Goal: Transaction & Acquisition: Subscribe to service/newsletter

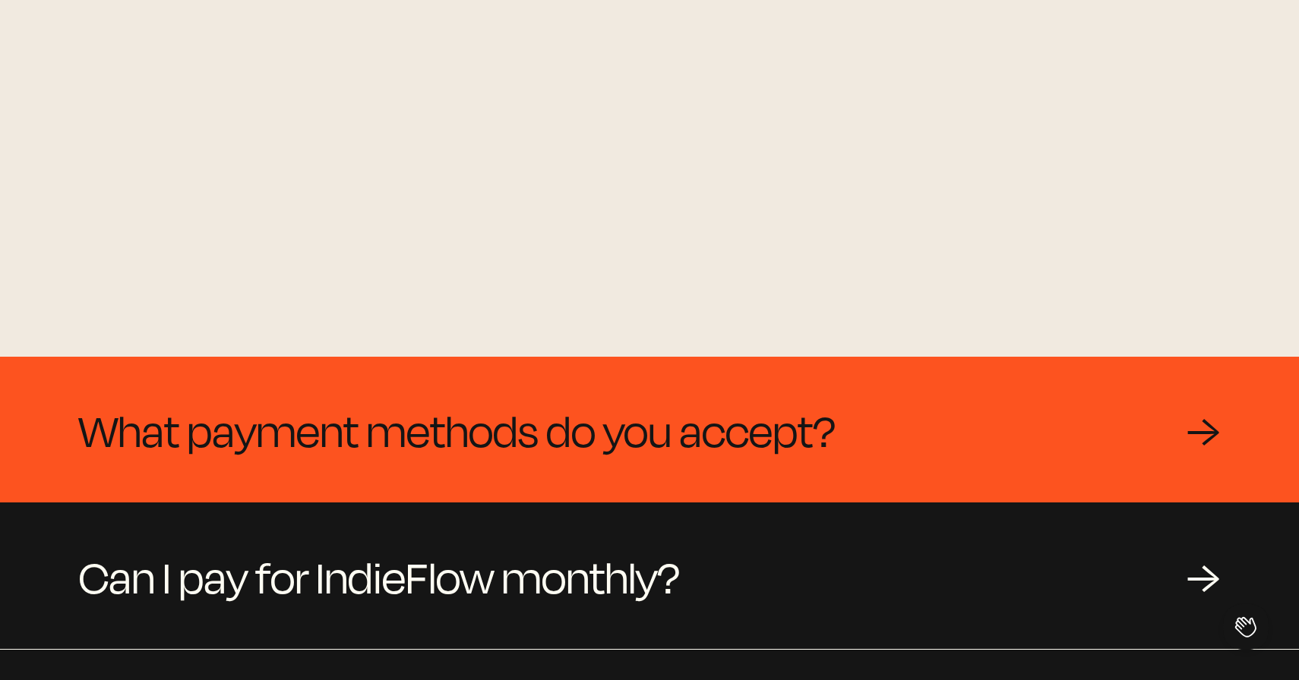
scroll to position [1081, 0]
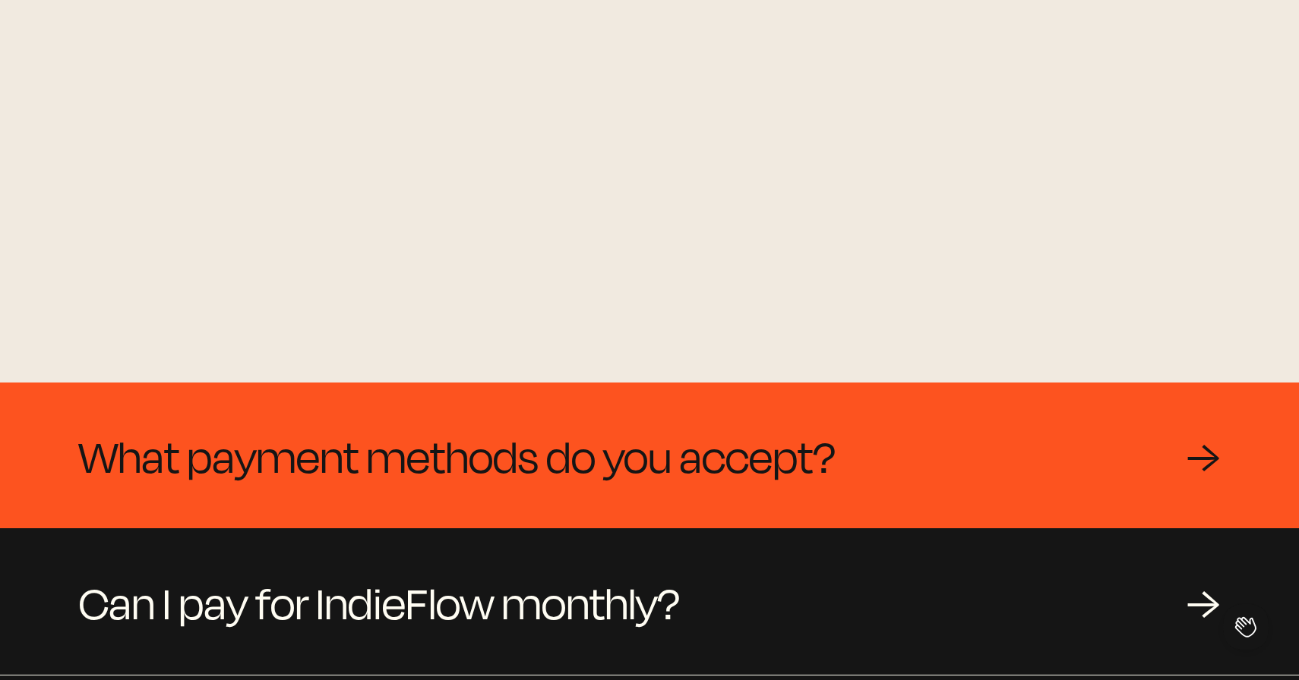
click at [465, 480] on span "What payment methods do you accept?" at bounding box center [457, 455] width 756 height 73
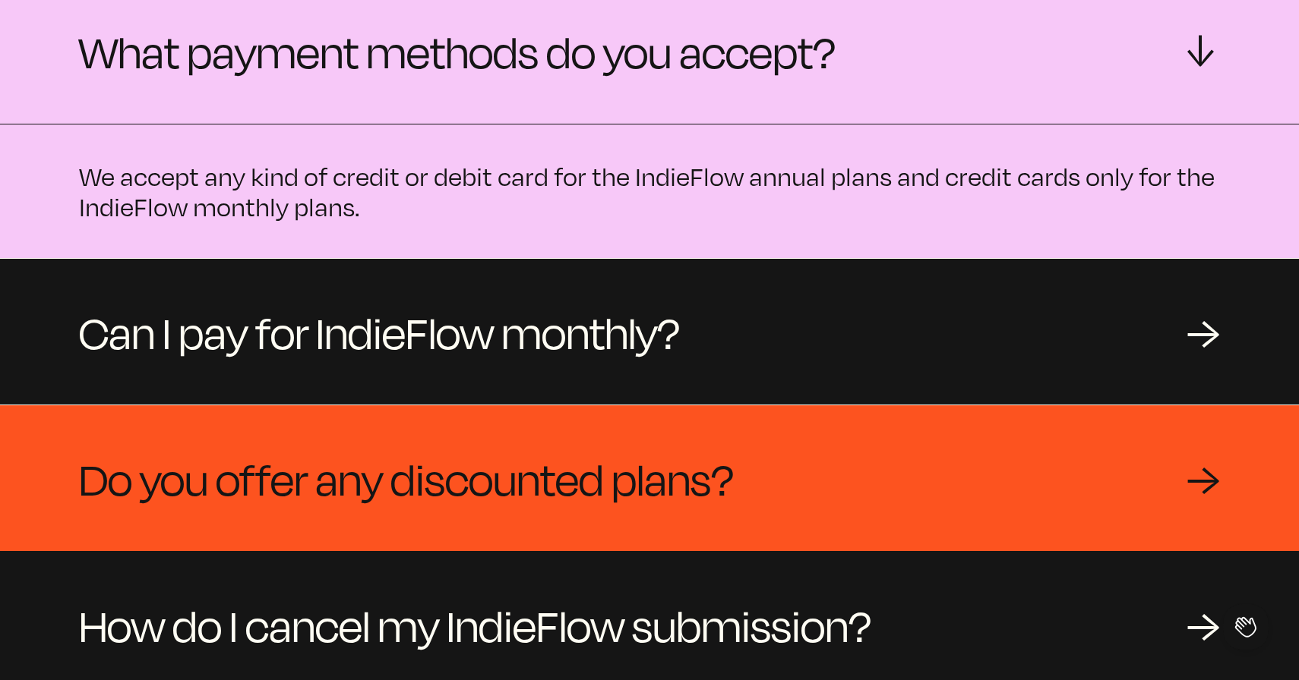
scroll to position [1492, 0]
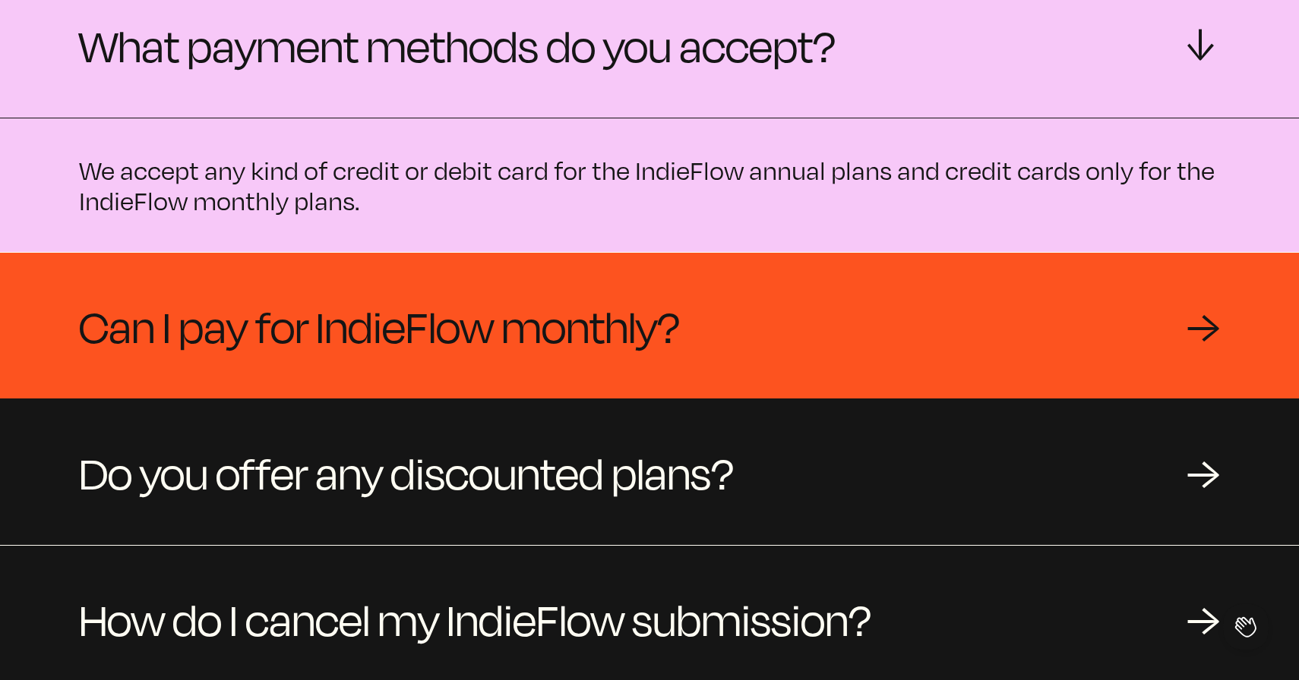
click at [465, 343] on span "Can I pay for IndieFlow monthly?" at bounding box center [379, 325] width 601 height 73
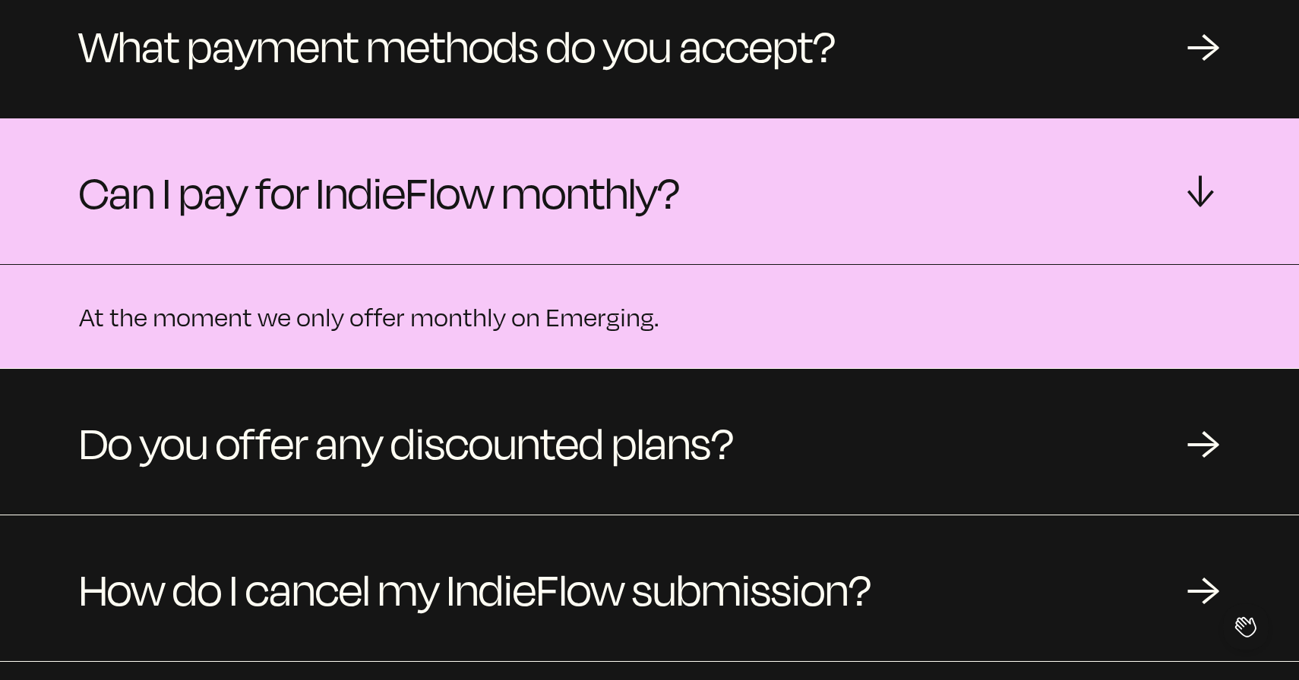
click at [510, 213] on span "Can I pay for IndieFlow monthly?" at bounding box center [379, 191] width 601 height 73
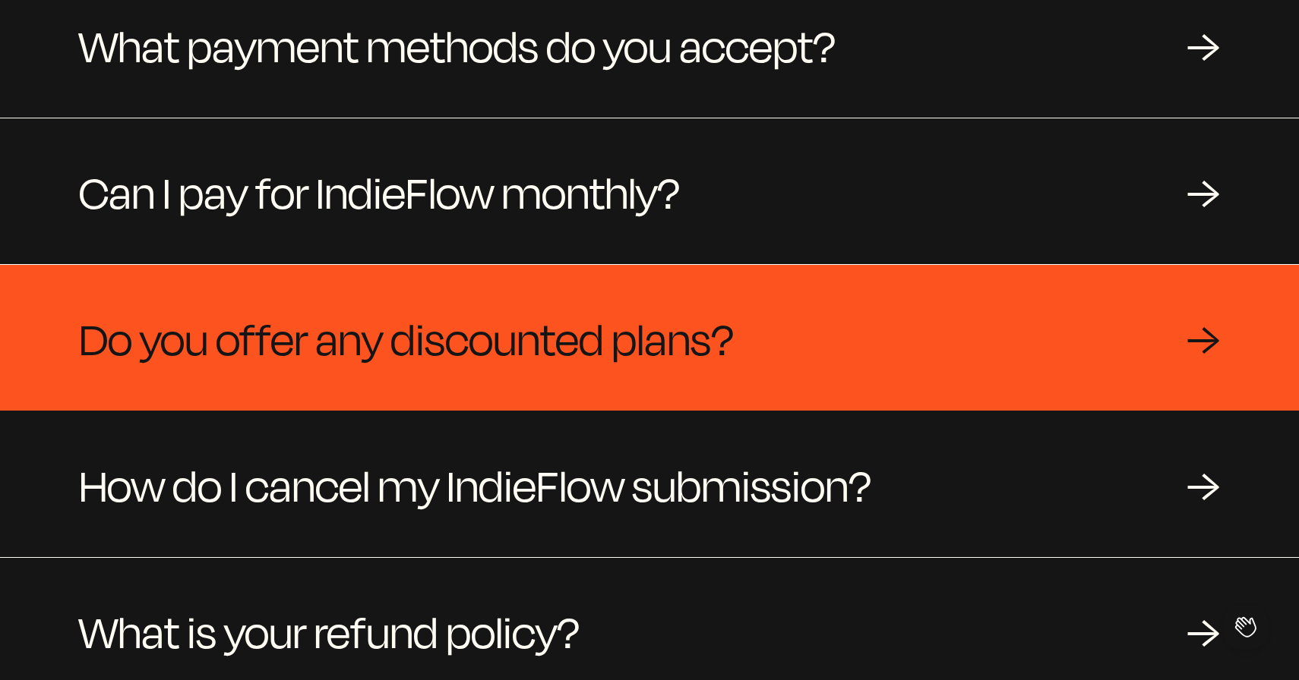
click at [450, 343] on span "Do you offer any discounted plans?" at bounding box center [406, 338] width 655 height 73
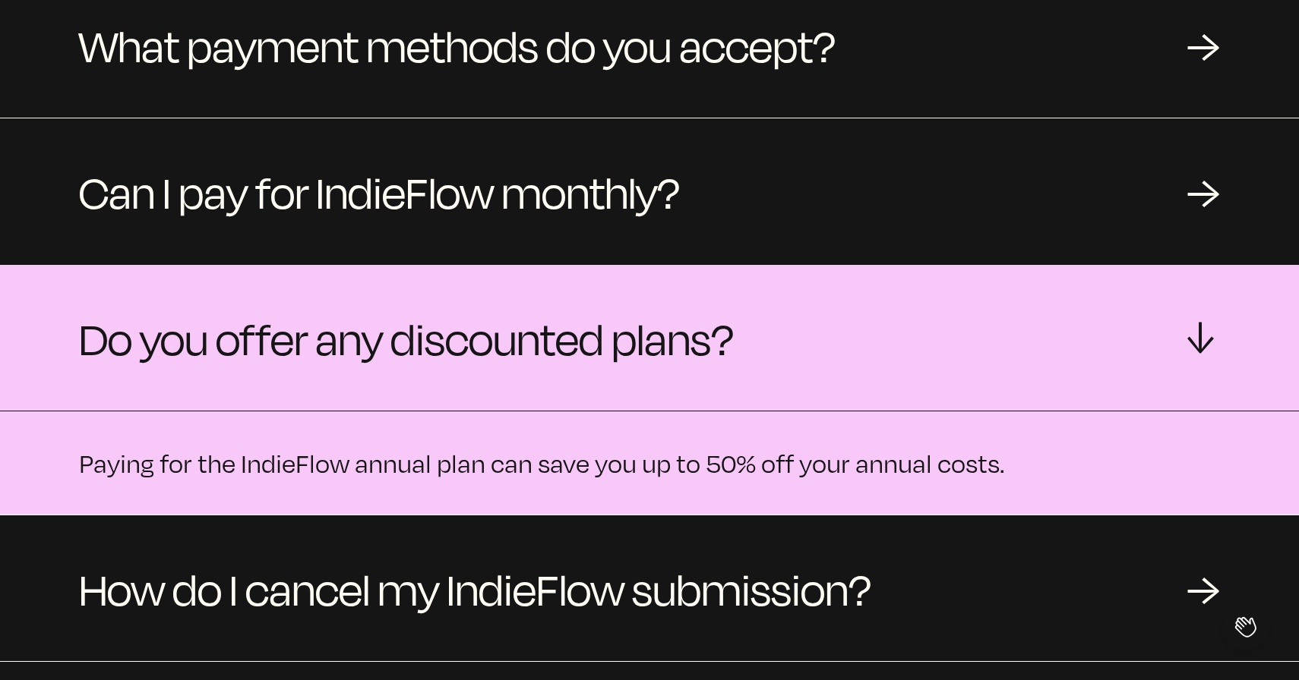
click at [450, 343] on span "Do you offer any discounted plans?" at bounding box center [406, 338] width 655 height 73
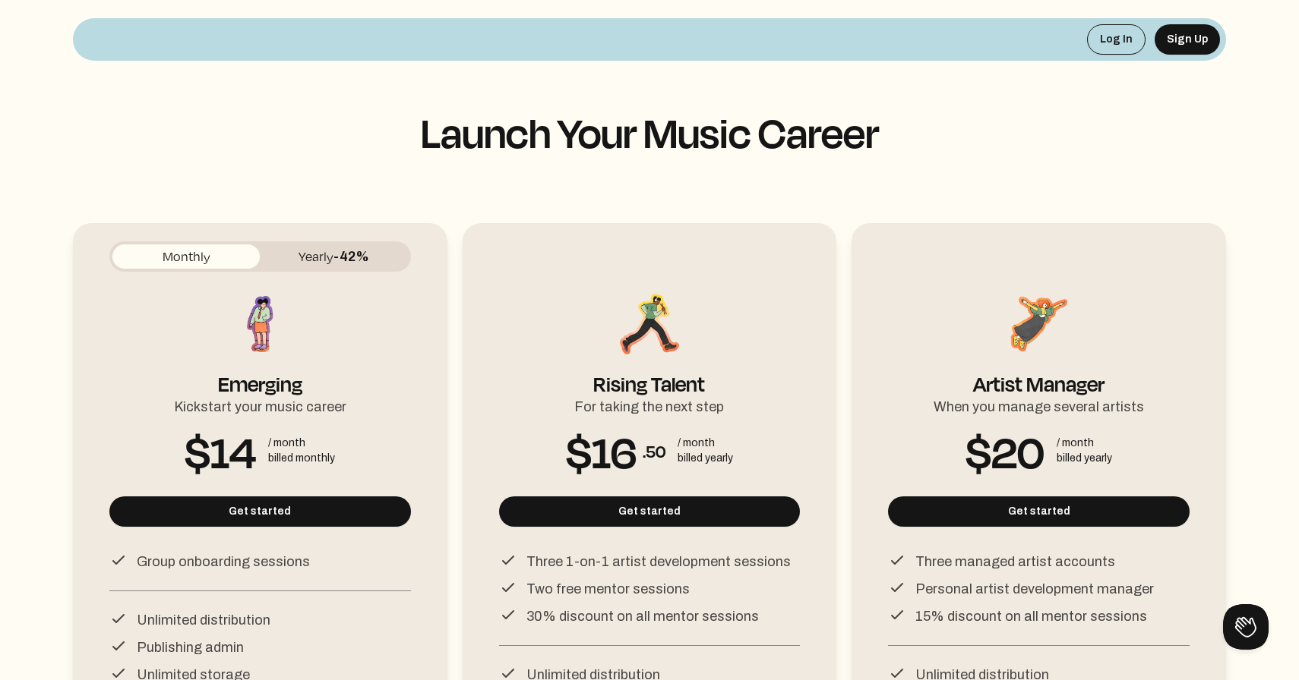
scroll to position [0, 0]
click at [319, 2] on div at bounding box center [649, 215] width 1153 height 430
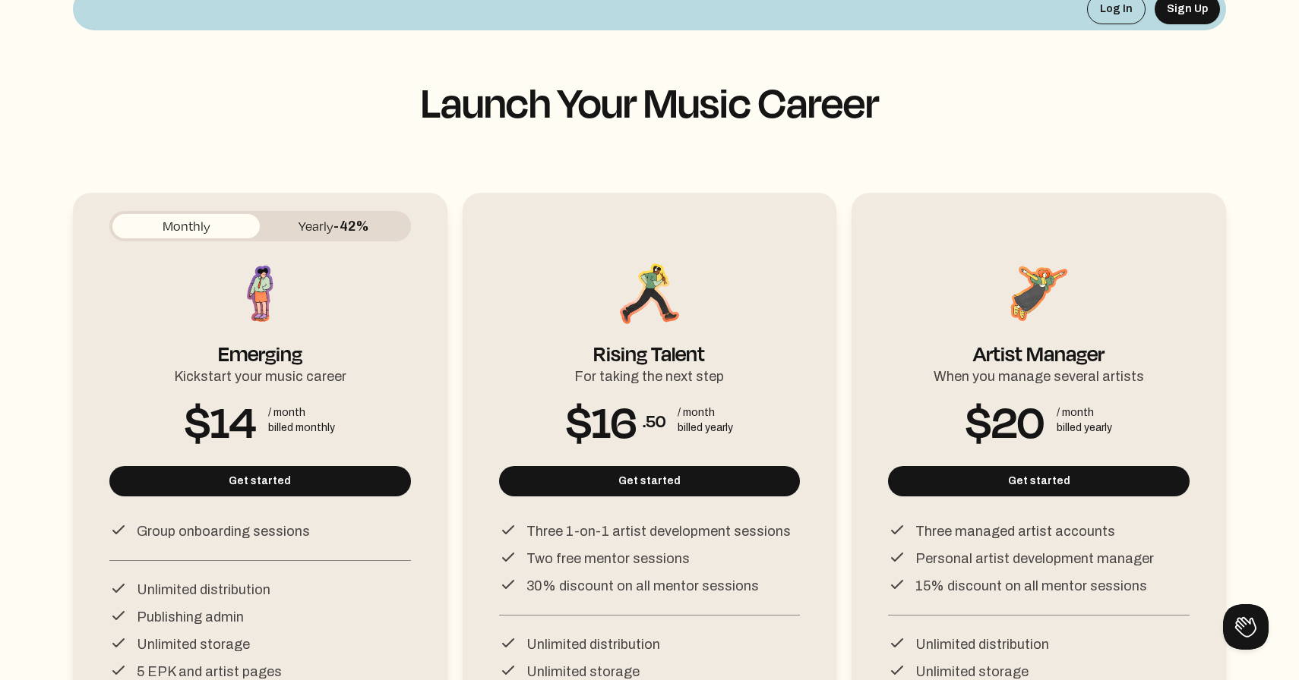
scroll to position [32, 0]
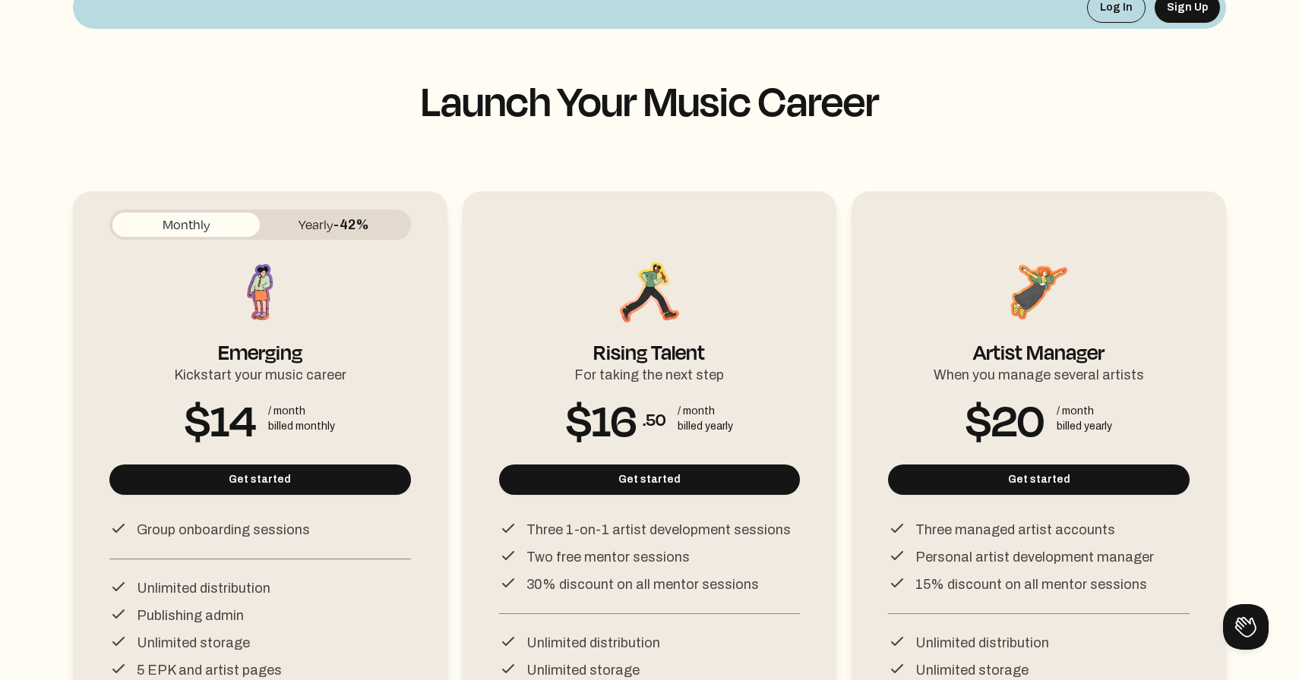
click at [346, 229] on span "-42%" at bounding box center [351, 224] width 36 height 15
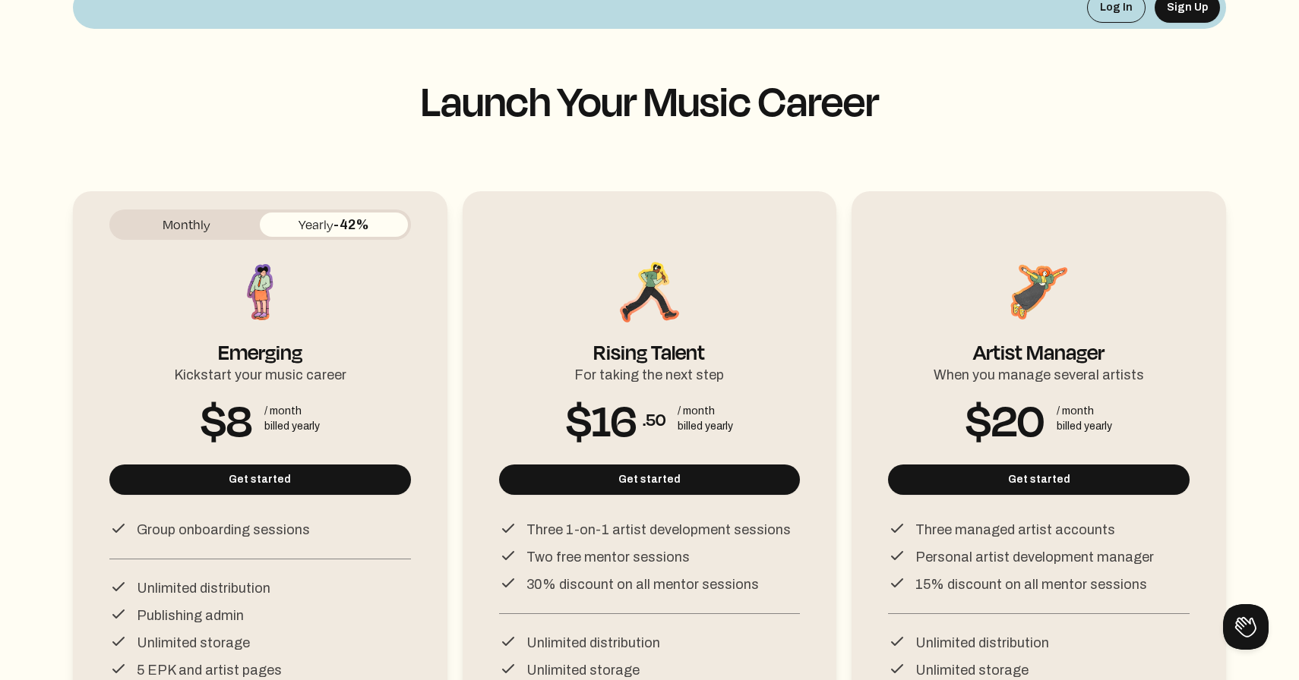
click at [218, 232] on button "Monthly" at bounding box center [185, 225] width 147 height 24
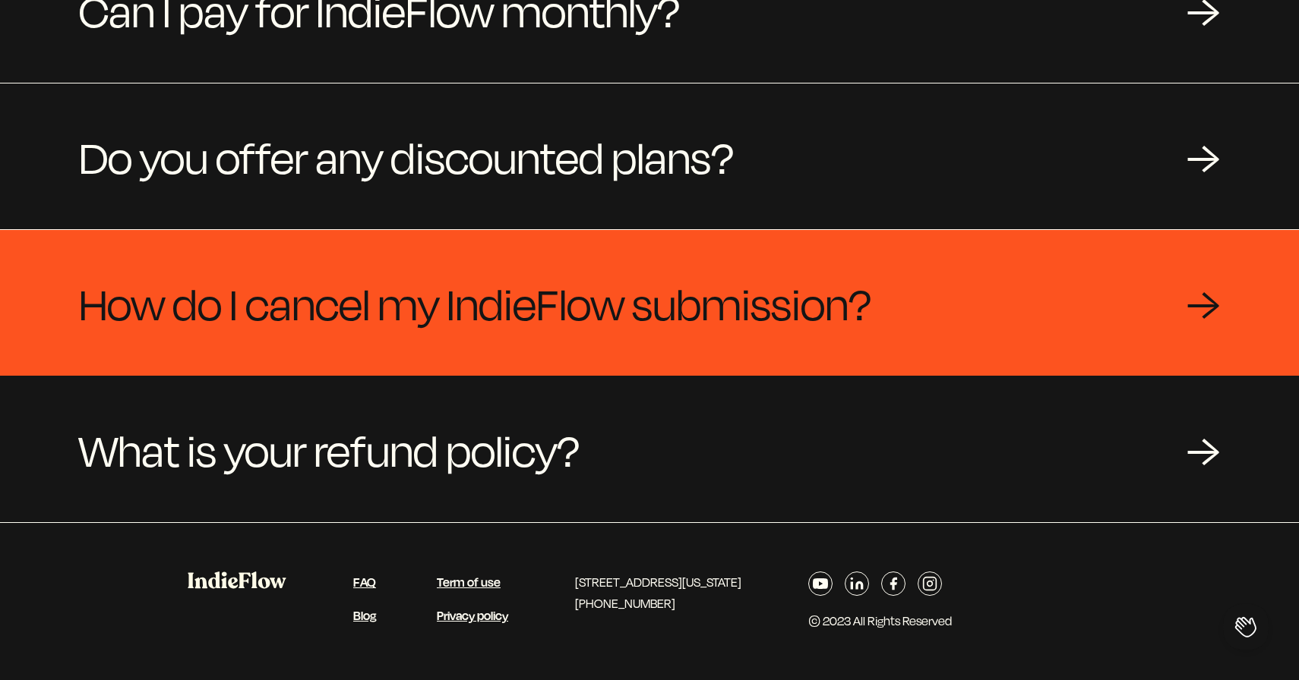
scroll to position [1677, 0]
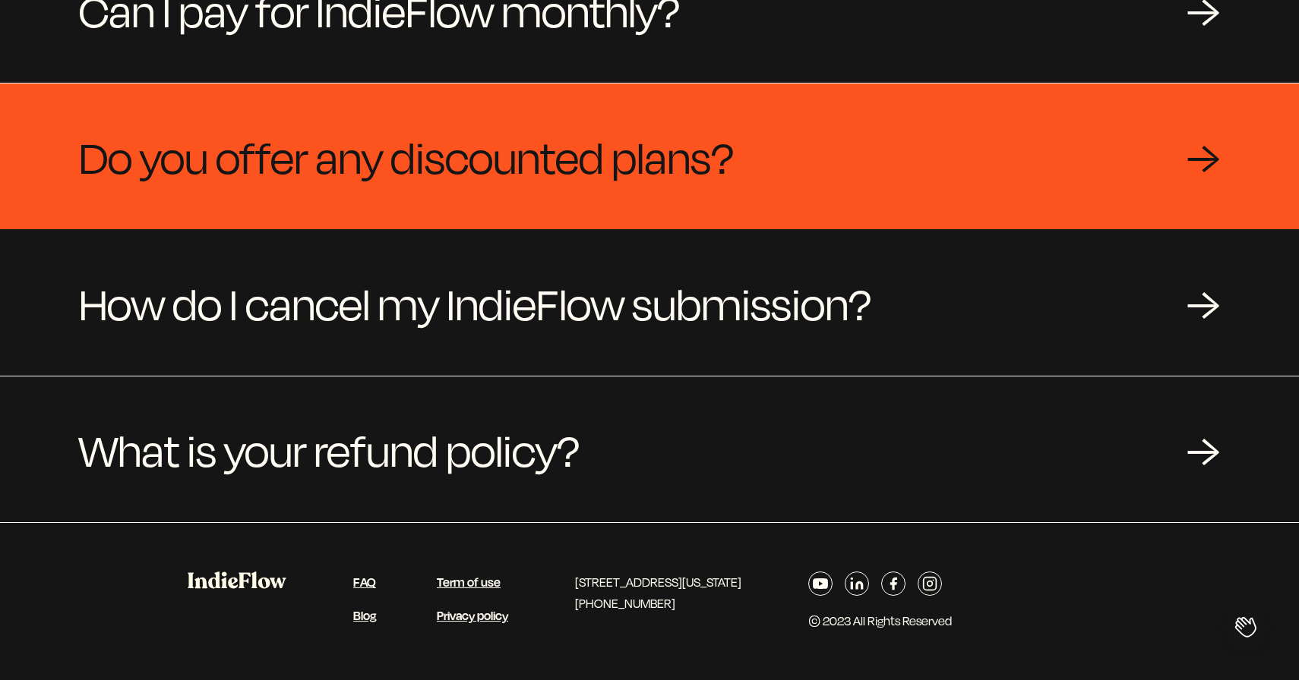
click at [464, 182] on span "Do you offer any discounted plans?" at bounding box center [406, 156] width 655 height 73
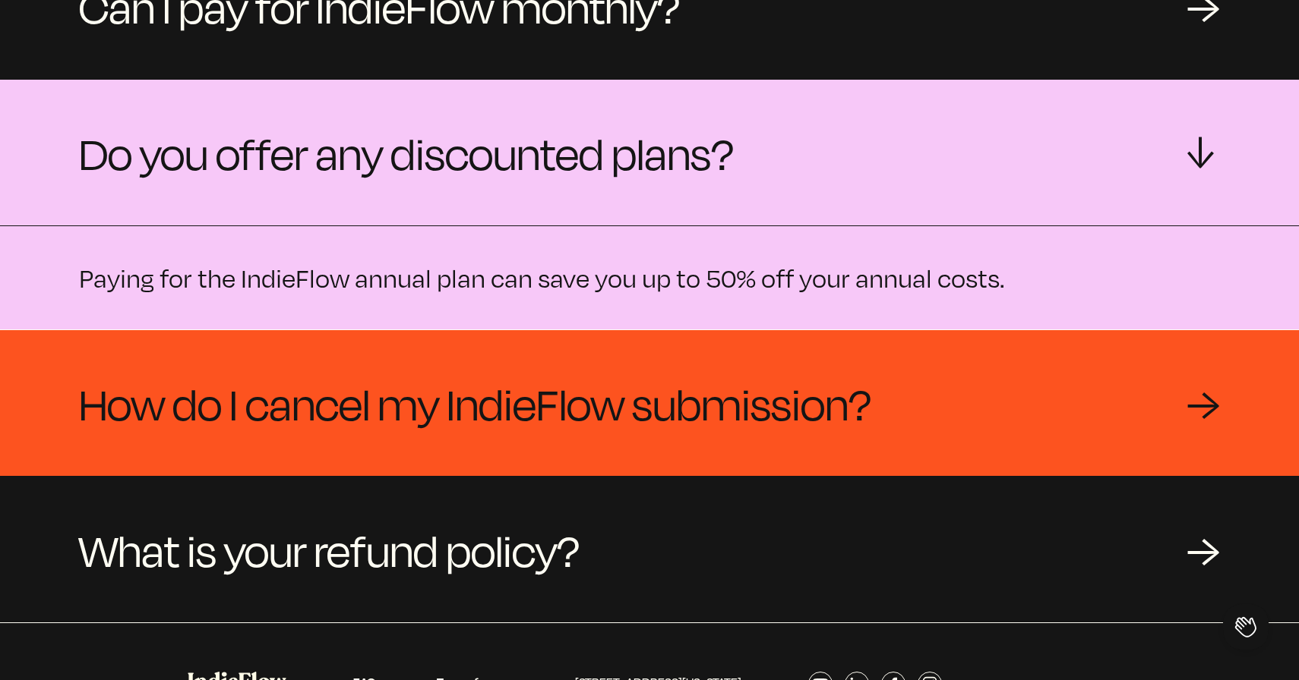
click at [490, 384] on span "How do I cancel my IndieFlow submission?" at bounding box center [475, 403] width 792 height 73
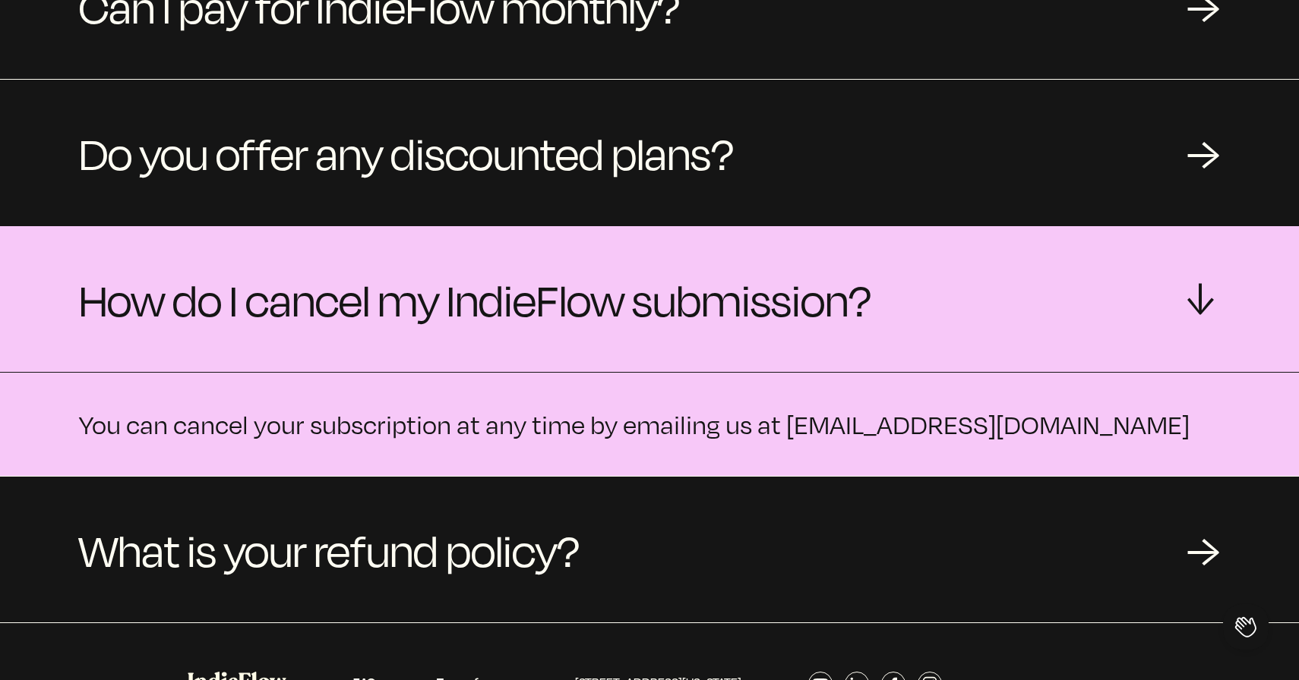
click at [490, 384] on dd "You can cancel your subscription at any time by emailing us at team@indieflow.me" at bounding box center [649, 424] width 1299 height 104
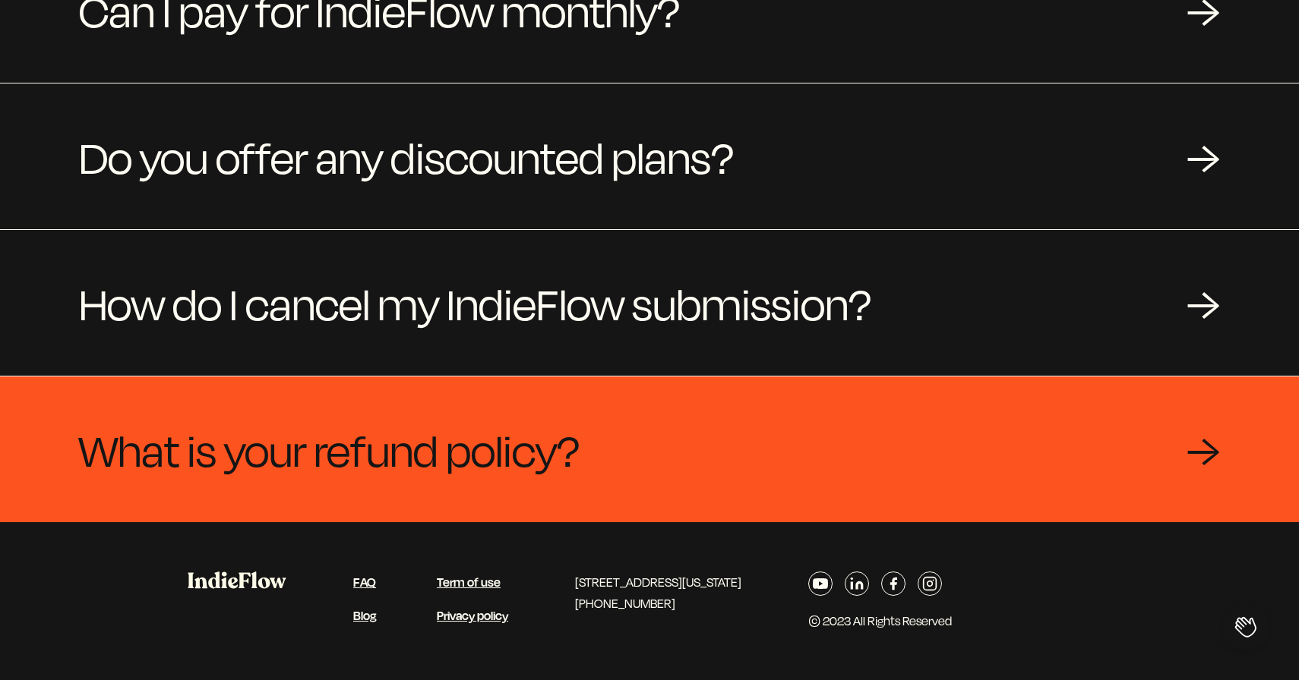
click at [486, 449] on span "What is your refund policy?" at bounding box center [329, 449] width 501 height 73
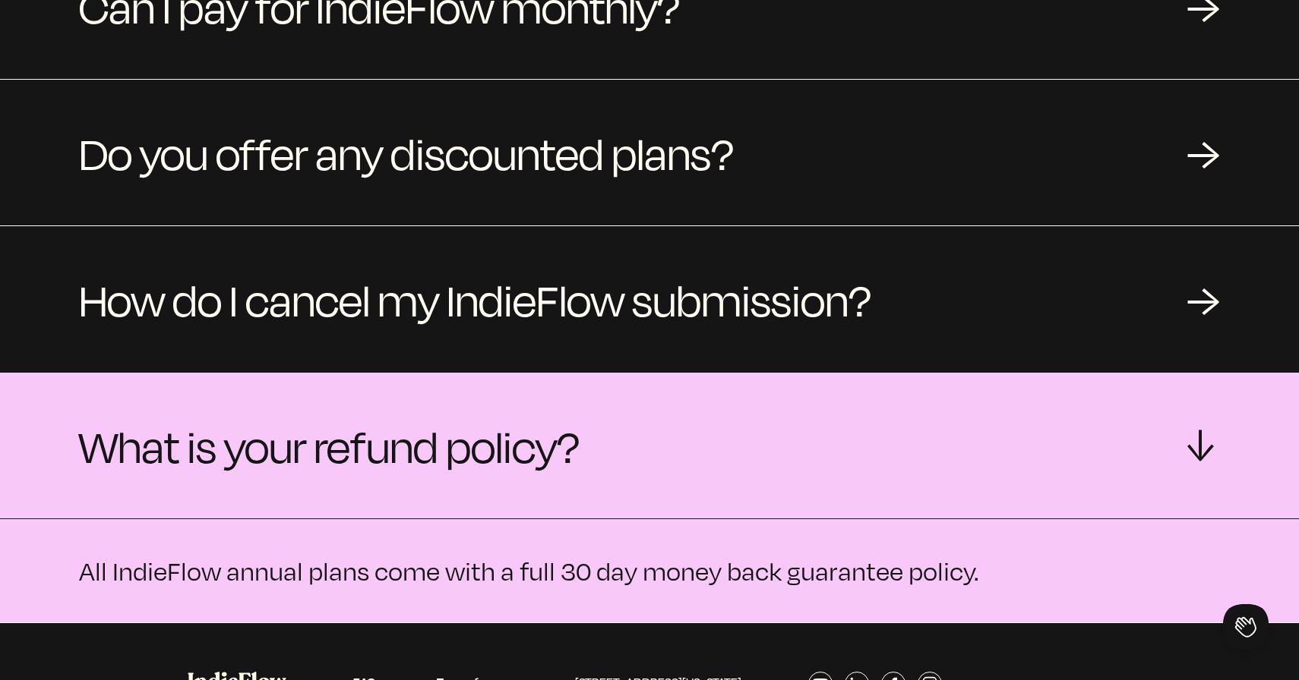
click at [486, 449] on span "What is your refund policy?" at bounding box center [329, 445] width 501 height 73
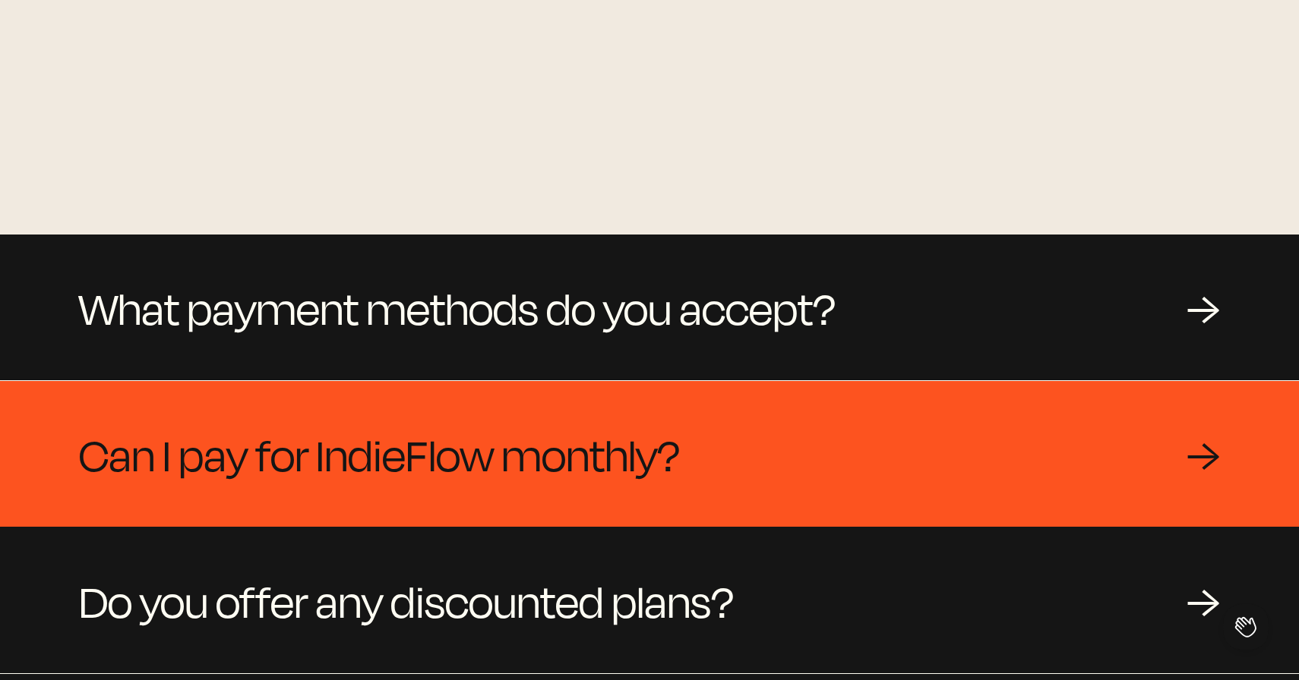
scroll to position [1214, 0]
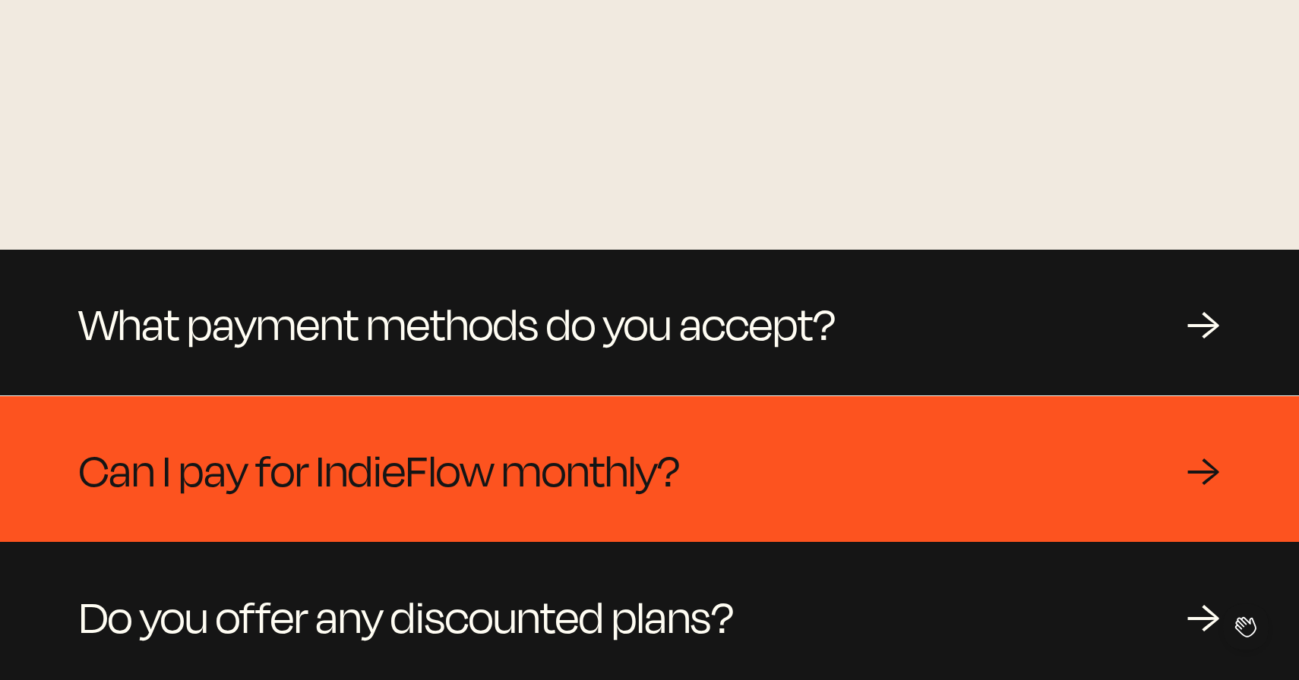
click at [482, 451] on span "Can I pay for IndieFlow monthly?" at bounding box center [379, 469] width 601 height 73
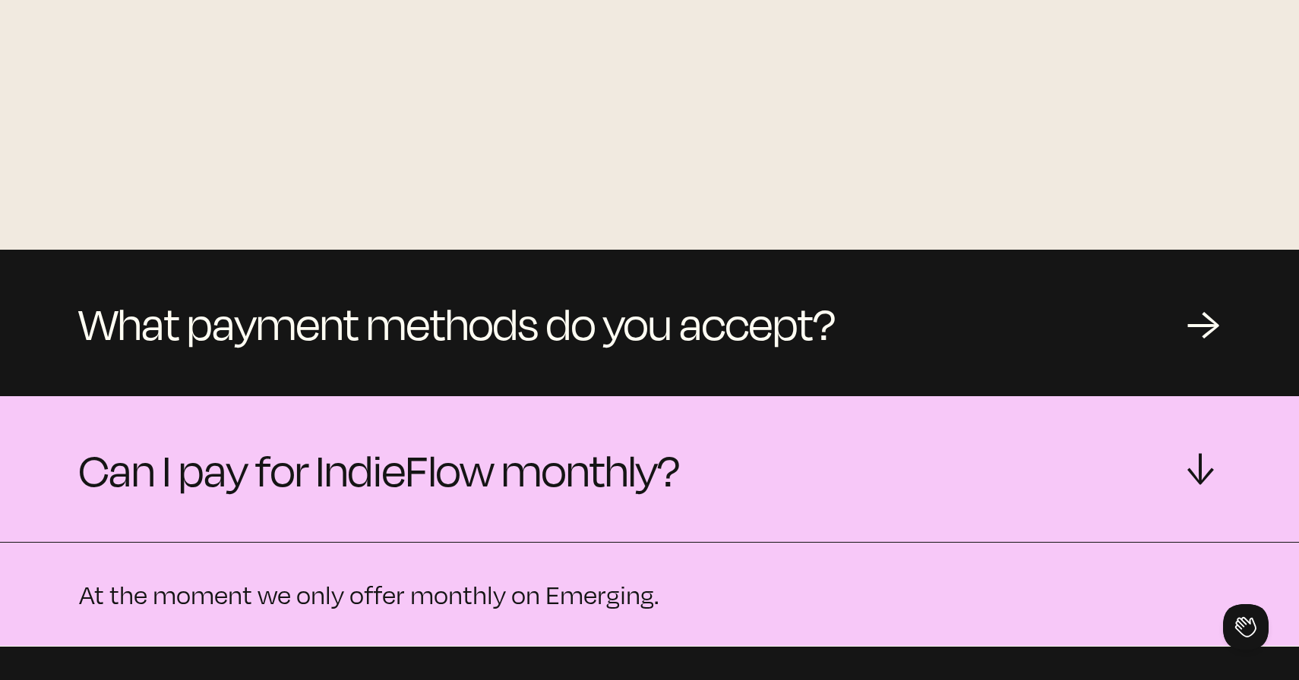
click at [482, 451] on span "Can I pay for IndieFlow monthly?" at bounding box center [379, 469] width 601 height 73
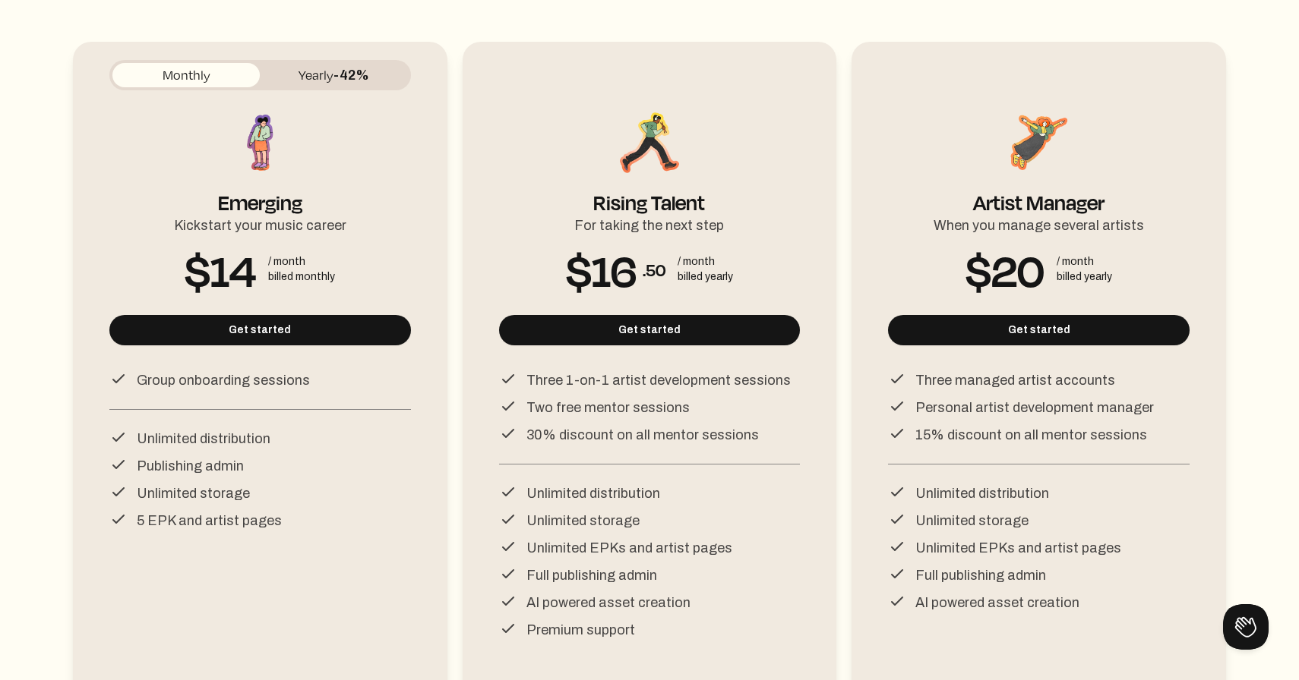
scroll to position [182, 0]
